Goal: Navigation & Orientation: Find specific page/section

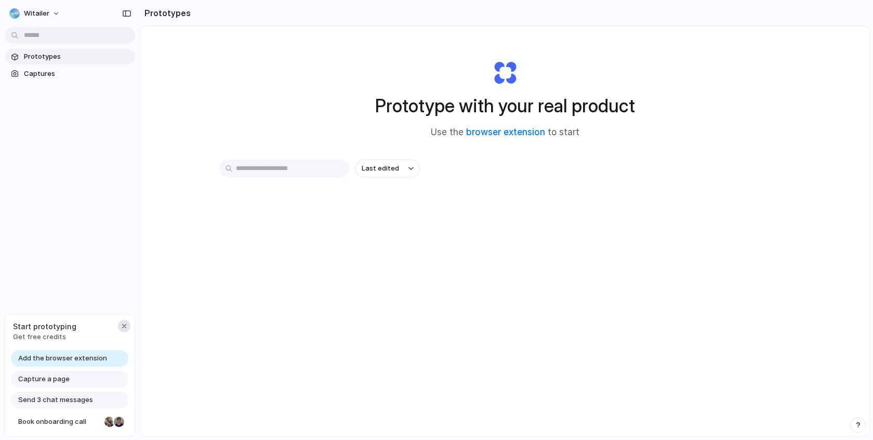
click at [118, 324] on button "button" at bounding box center [124, 326] width 12 height 12
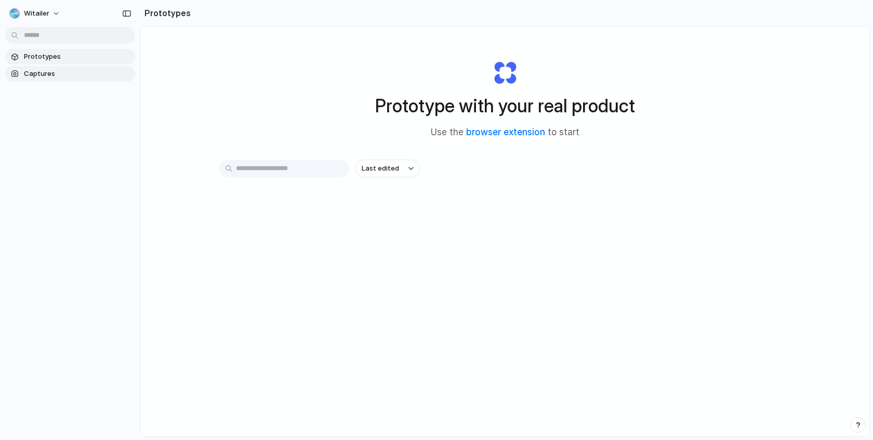
click at [33, 76] on span "Captures" at bounding box center [77, 74] width 107 height 10
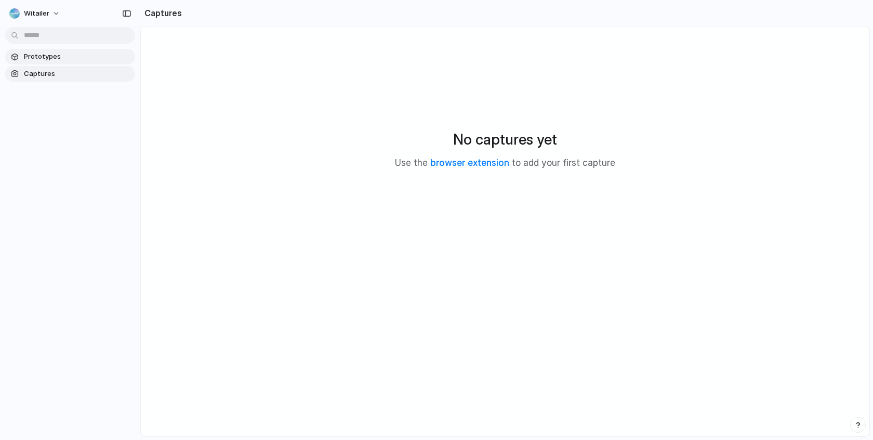
click at [57, 59] on span "Prototypes" at bounding box center [77, 56] width 107 height 10
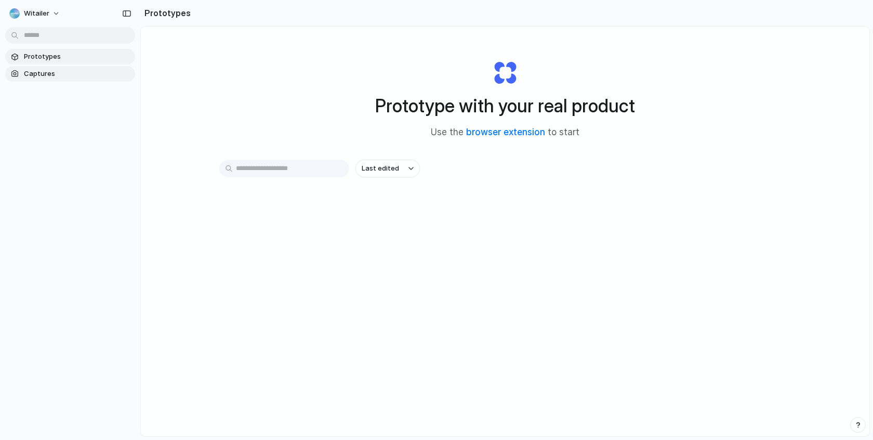
click at [70, 77] on span "Captures" at bounding box center [77, 74] width 107 height 10
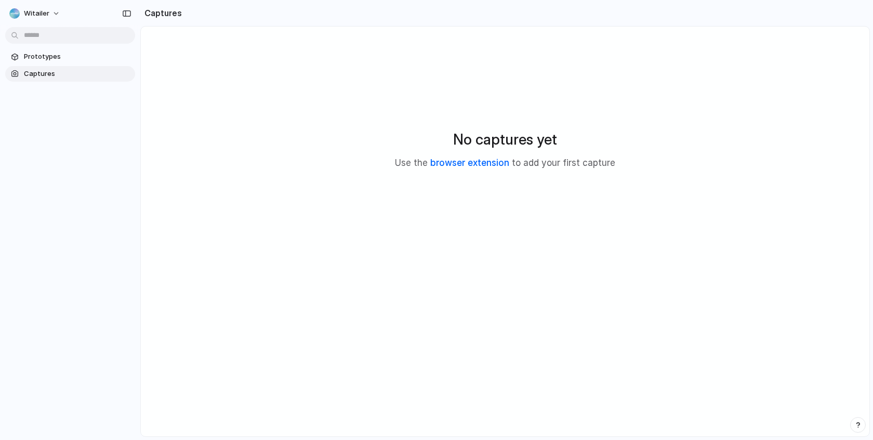
click at [474, 167] on link "browser extension" at bounding box center [469, 162] width 79 height 10
